Goal: Information Seeking & Learning: Learn about a topic

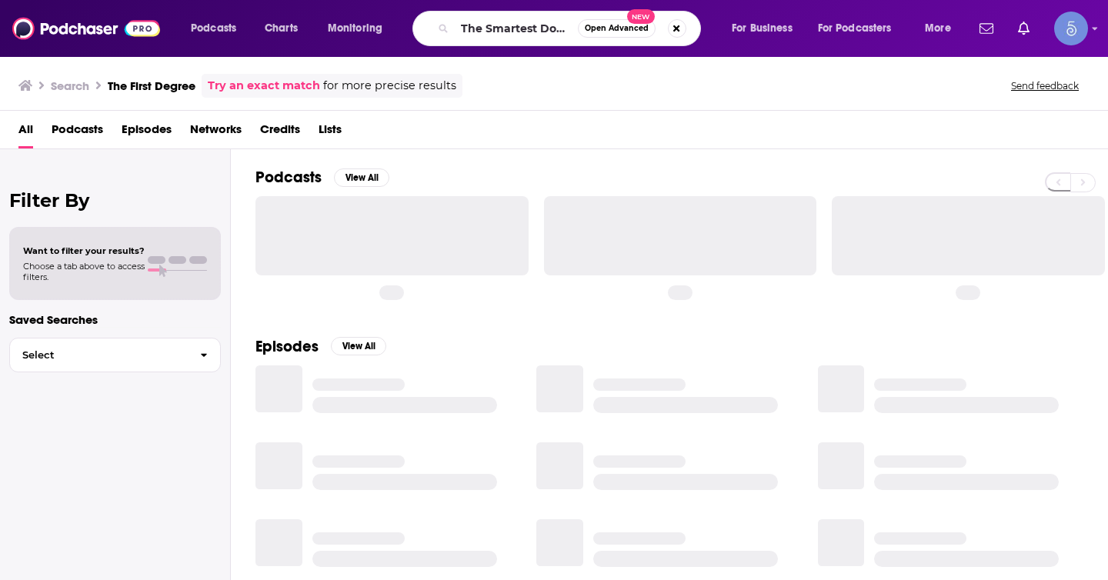
scroll to position [0, 80]
type input "The Smartest Doctor in the Room"
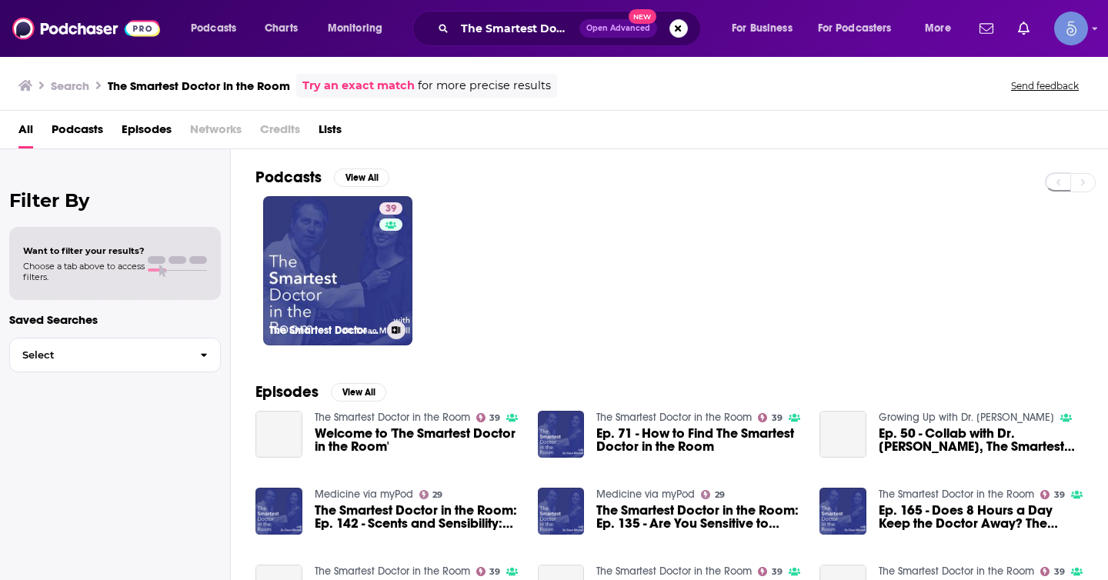
click at [340, 230] on link "39 The Smartest Doctor in the Room" at bounding box center [337, 270] width 149 height 149
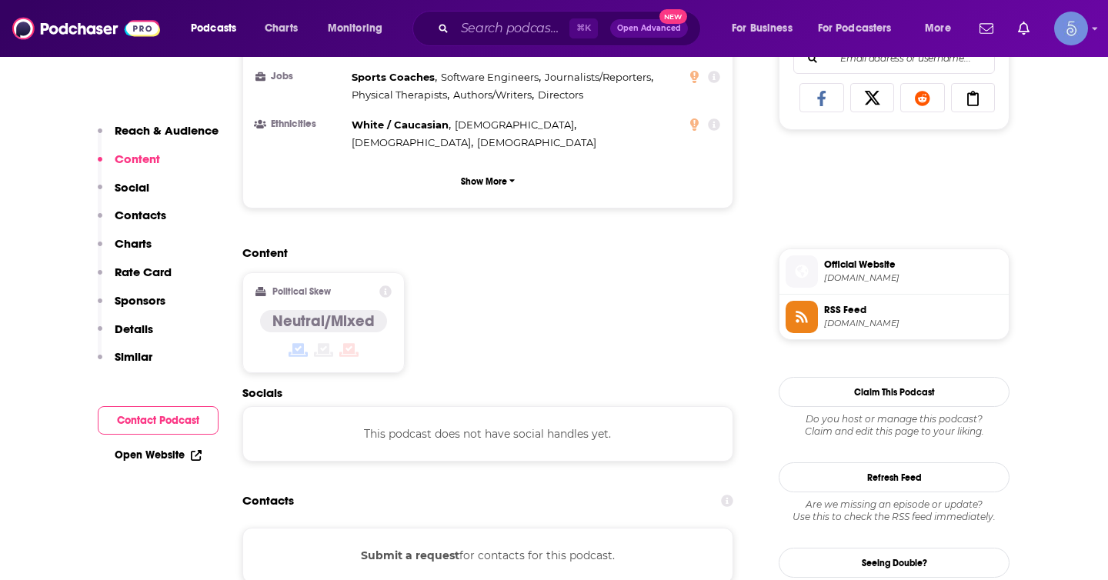
scroll to position [1026, 0]
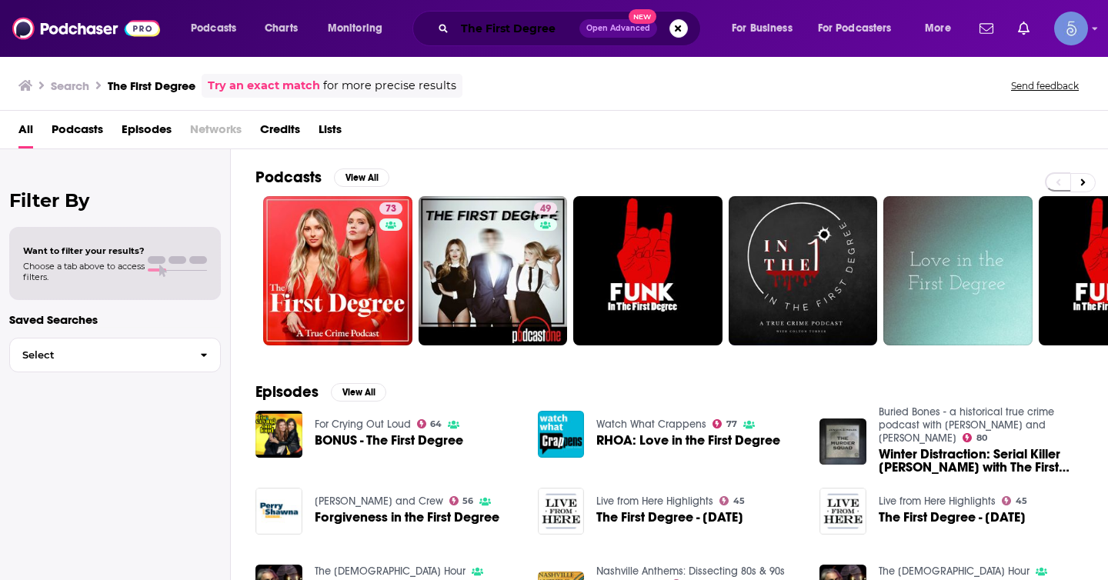
click at [513, 28] on input "The First Degree" at bounding box center [517, 28] width 125 height 25
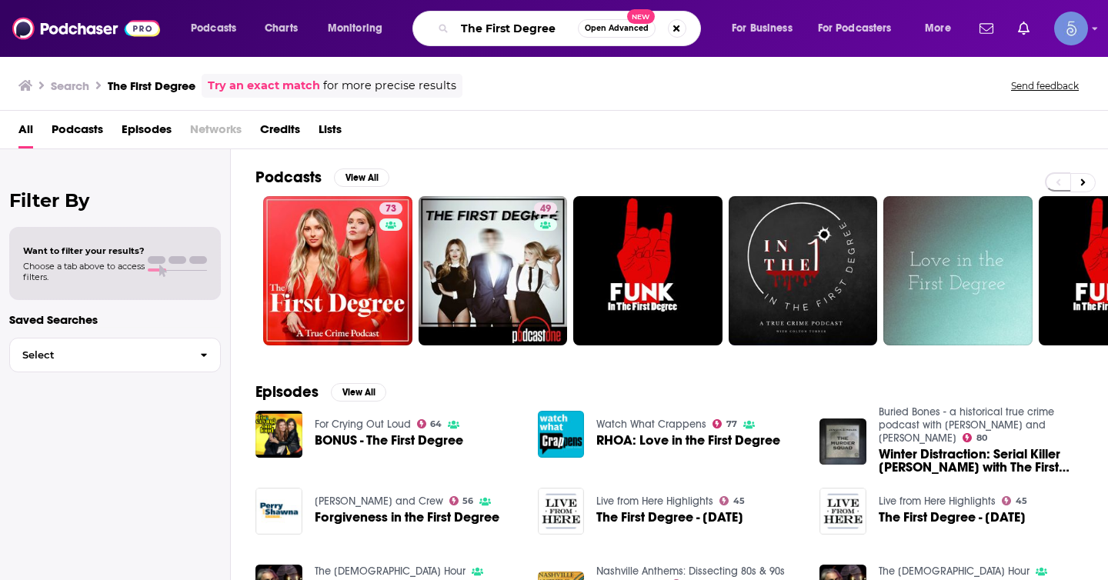
click at [513, 28] on input "The First Degree" at bounding box center [516, 28] width 123 height 25
paste input "LONGEVITY Podcast with Nathalie Niddam"
type input "LONGEVITY Podcast with Nathalie Niddam"
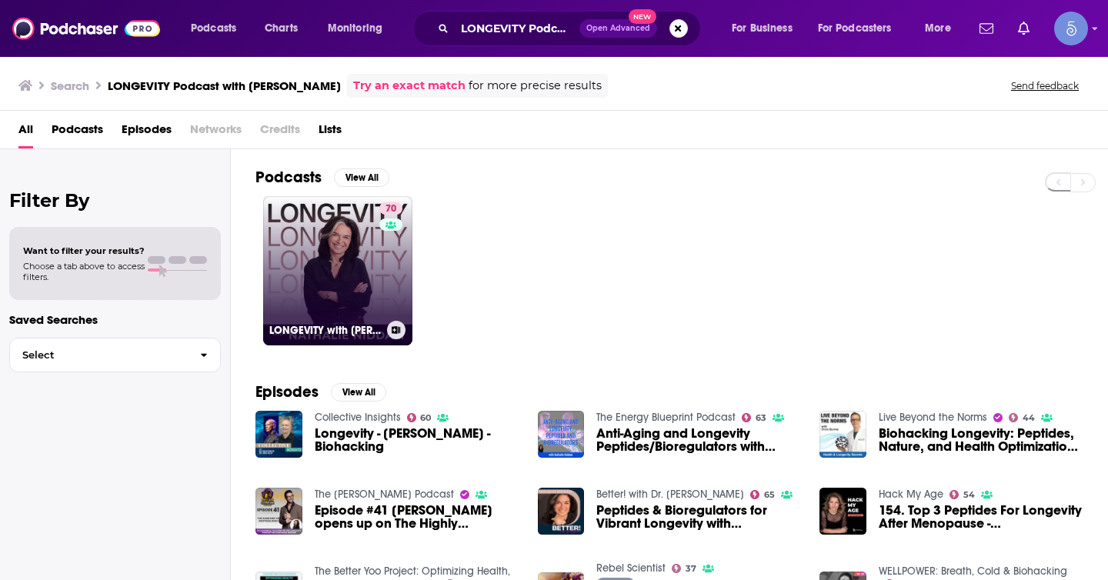
click at [361, 280] on link "70 LONGEVITY with Nathalie Niddam" at bounding box center [337, 270] width 149 height 149
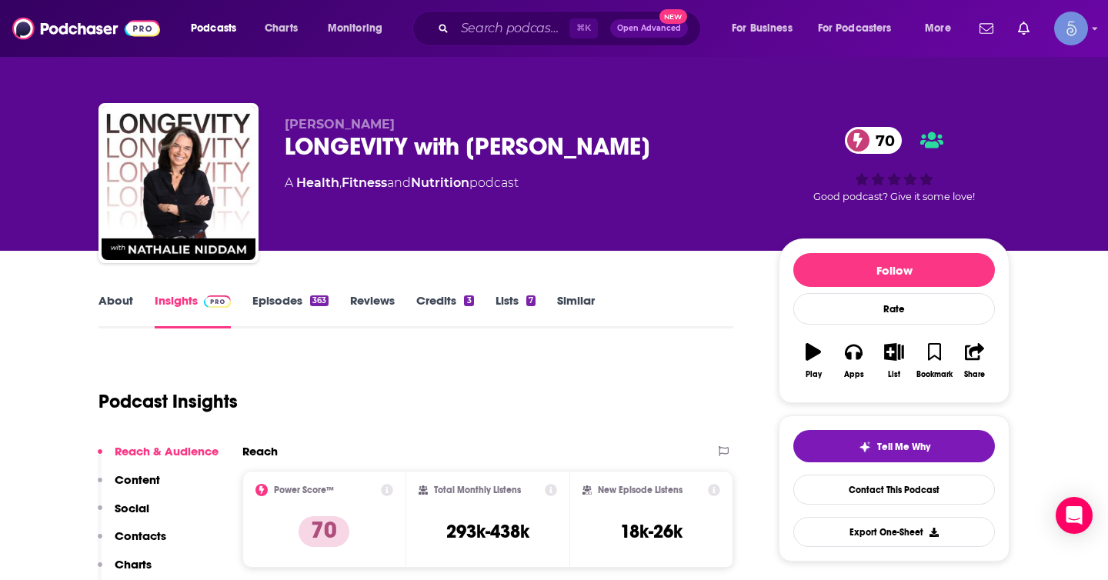
click at [567, 150] on div "LONGEVITY with Nathalie Niddam 70" at bounding box center [520, 147] width 470 height 30
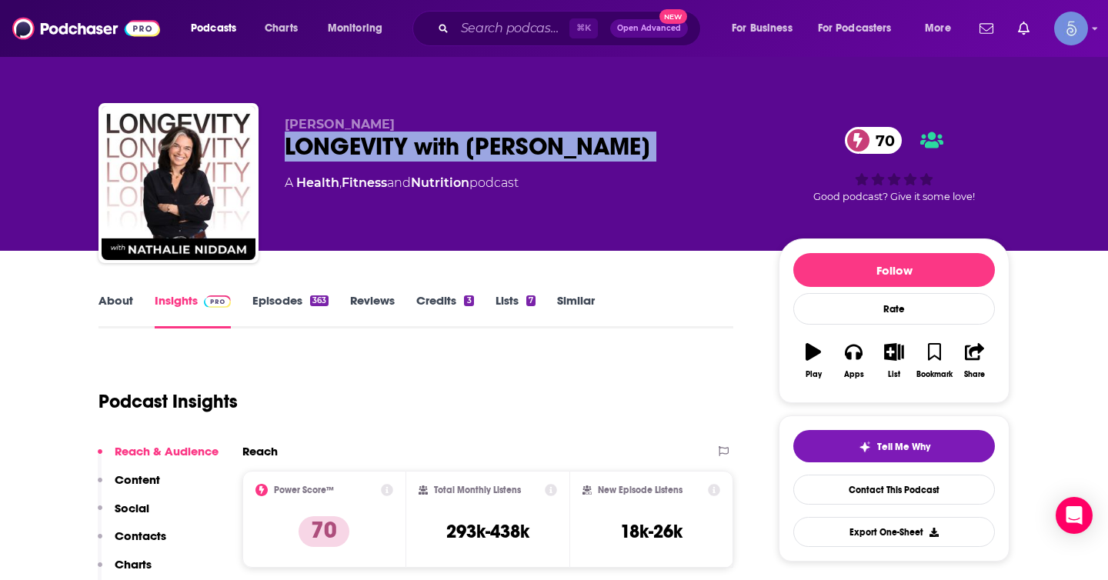
click at [567, 150] on div "LONGEVITY with Nathalie Niddam 70" at bounding box center [520, 147] width 470 height 30
copy div "LONGEVITY with Nathalie Niddam 70"
